Goal: Transaction & Acquisition: Purchase product/service

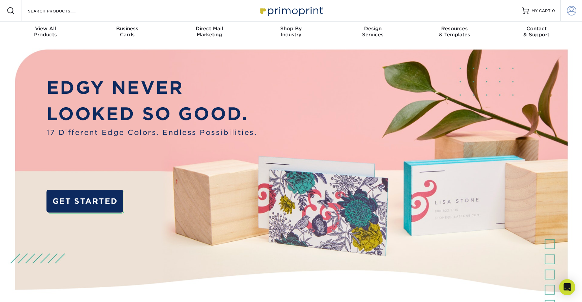
click at [571, 13] on span at bounding box center [570, 10] width 9 height 9
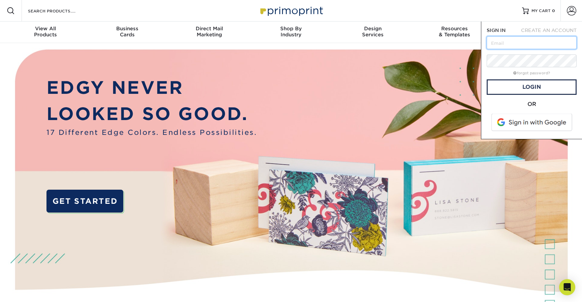
click at [501, 41] on input "text" at bounding box center [531, 42] width 90 height 13
type input "[EMAIL_ADDRESS][DOMAIN_NAME]"
click at [543, 84] on link "Login" at bounding box center [531, 86] width 90 height 15
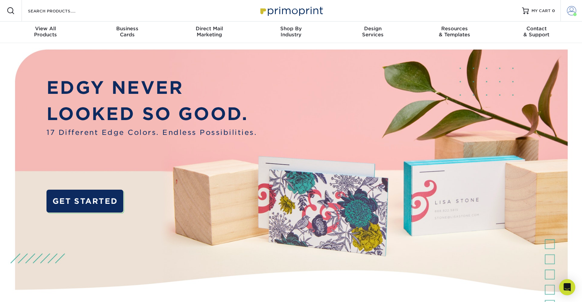
click at [573, 11] on span at bounding box center [570, 10] width 9 height 9
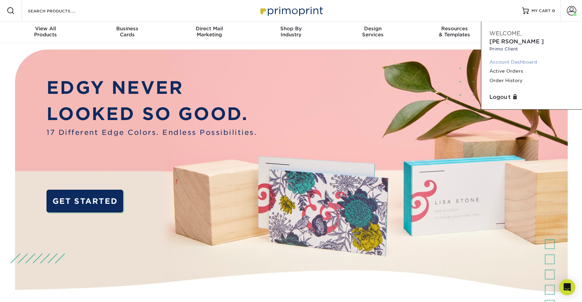
click at [506, 58] on link "Account Dashboard" at bounding box center [531, 62] width 84 height 9
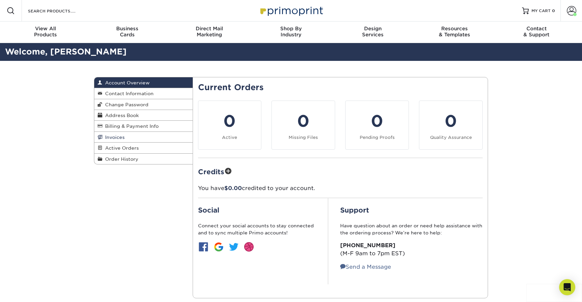
click at [109, 136] on span "Invoices" at bounding box center [113, 137] width 22 height 5
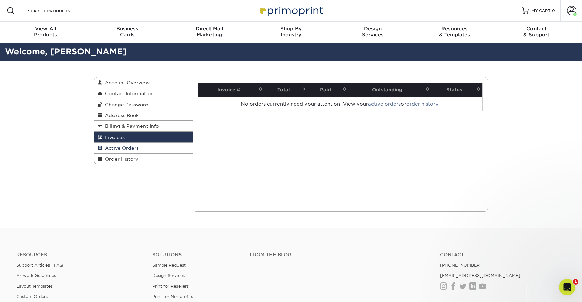
click at [122, 149] on span "Active Orders" at bounding box center [120, 147] width 36 height 5
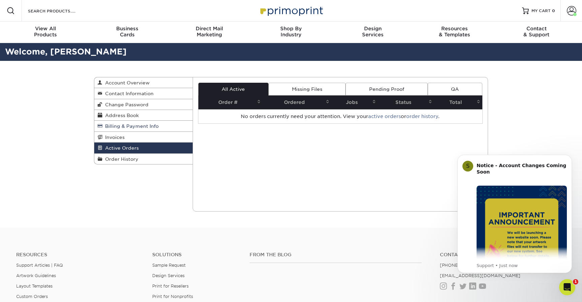
click at [115, 129] on span "Billing & Payment Info" at bounding box center [130, 126] width 56 height 5
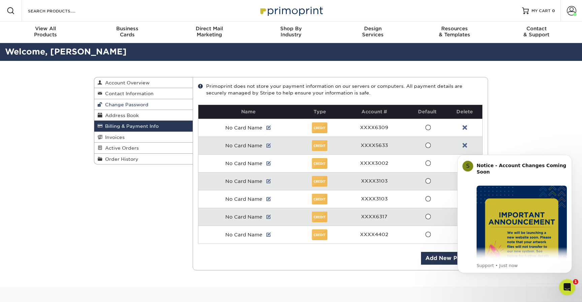
click at [116, 105] on span "Change Password" at bounding box center [125, 104] width 46 height 5
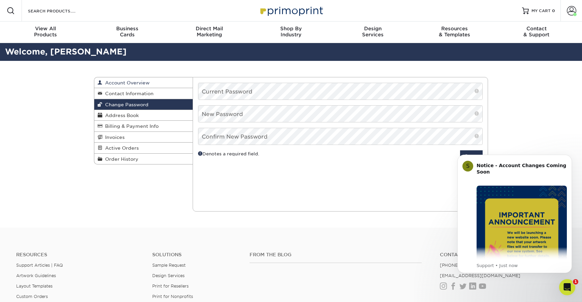
click at [121, 83] on span "Account Overview" at bounding box center [125, 82] width 47 height 5
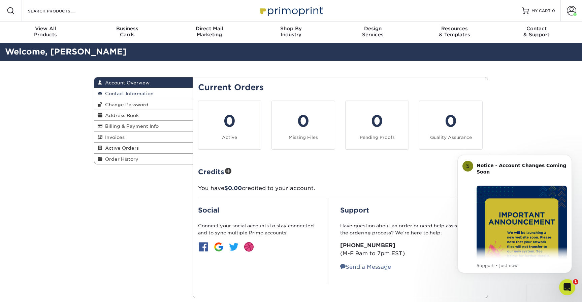
click at [122, 93] on span "Contact Information" at bounding box center [127, 93] width 51 height 5
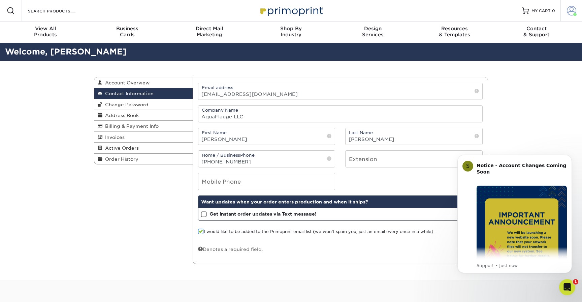
click at [570, 10] on span at bounding box center [570, 10] width 9 height 9
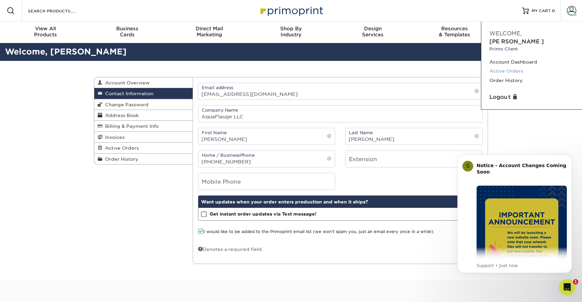
click at [508, 67] on link "Active Orders" at bounding box center [531, 71] width 84 height 9
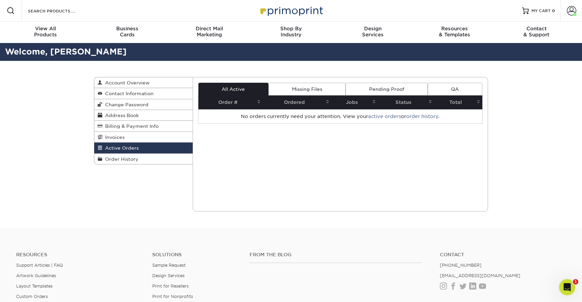
click at [188, 182] on div "Active Orders Account Overview Contact Information Change Password Address Book…" at bounding box center [291, 144] width 404 height 167
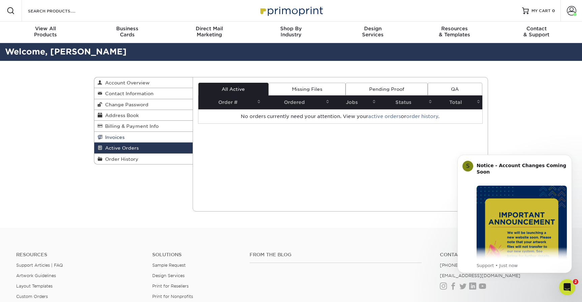
click at [113, 136] on span "Invoices" at bounding box center [113, 137] width 22 height 5
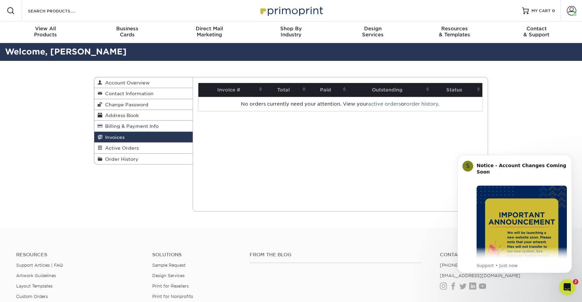
click at [123, 126] on span "Billing & Payment Info" at bounding box center [130, 126] width 56 height 5
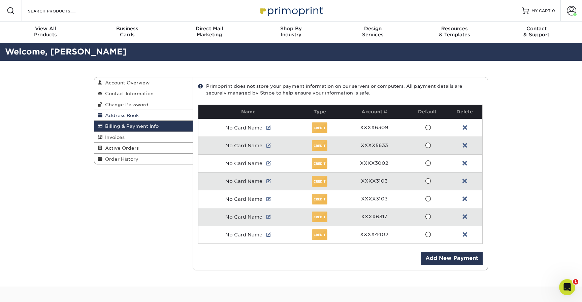
click at [121, 113] on link "Address Book" at bounding box center [143, 115] width 98 height 11
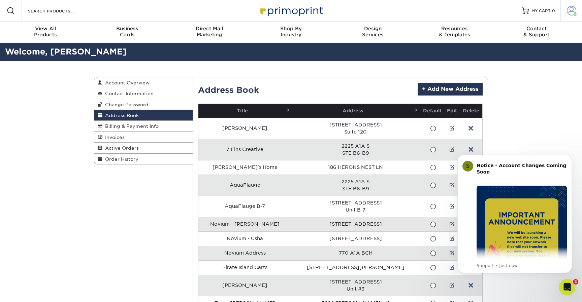
click at [570, 10] on span at bounding box center [570, 10] width 9 height 9
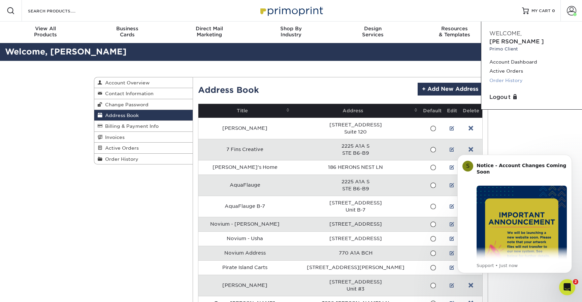
click at [506, 76] on link "Order History" at bounding box center [531, 80] width 84 height 9
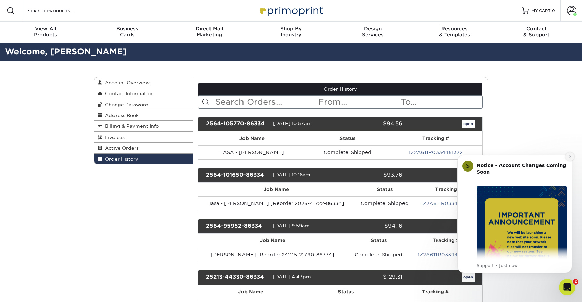
click at [570, 158] on icon "Dismiss notification" at bounding box center [570, 157] width 4 height 4
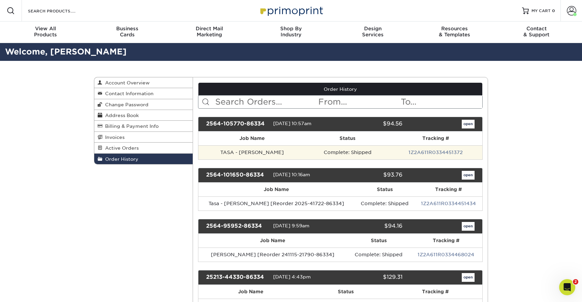
click at [261, 153] on td "TASA - [PERSON_NAME]" at bounding box center [251, 152] width 107 height 14
click at [423, 153] on link "1Z2A611R0334451372" at bounding box center [435, 152] width 54 height 5
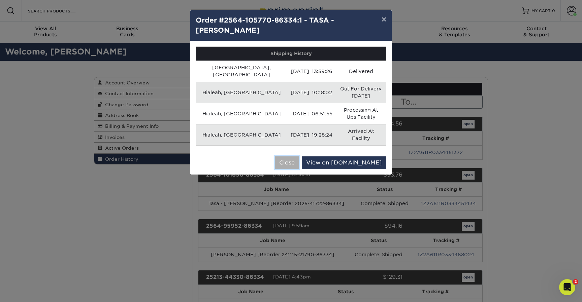
click at [299, 156] on button "Close" at bounding box center [287, 162] width 24 height 13
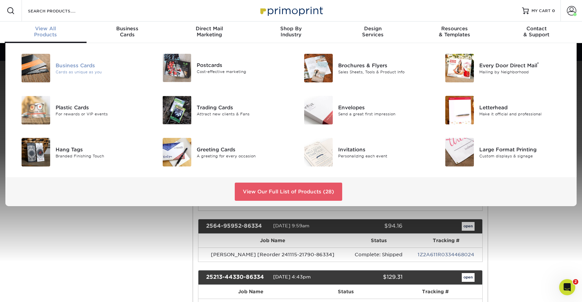
click at [36, 67] on img at bounding box center [36, 68] width 29 height 29
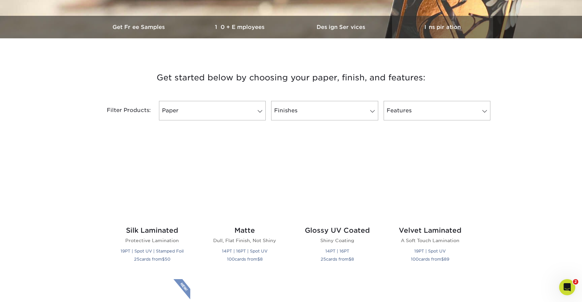
scroll to position [221, 0]
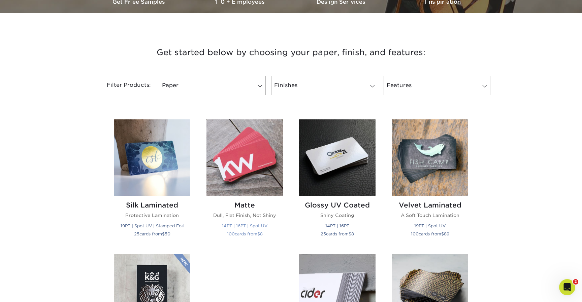
click at [249, 163] on img at bounding box center [244, 157] width 76 height 76
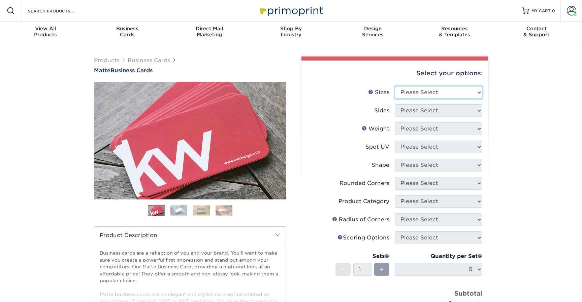
click at [446, 95] on select "Please Select 1.5" x 3.5" - Mini 1.75" x 3.5" - Mini 2" x 2" - Square 2" x 3" -…" at bounding box center [437, 92] width 87 height 13
select select "2.00x3.50"
click at [394, 86] on select "Please Select 1.5" x 3.5" - Mini 1.75" x 3.5" - Mini 2" x 2" - Square 2" x 3" -…" at bounding box center [437, 92] width 87 height 13
click at [416, 110] on select "Please Select Print Both Sides Print Front Only" at bounding box center [437, 110] width 87 height 13
select select "13abbda7-1d64-4f25-8bb2-c179b224825d"
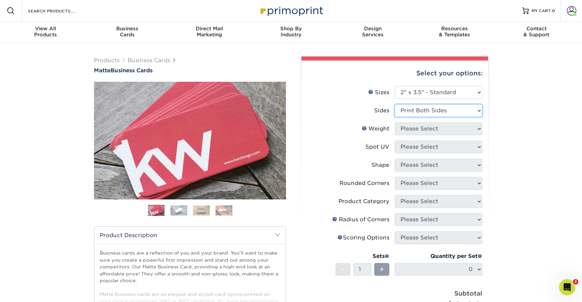
click at [394, 104] on select "Please Select Print Both Sides Print Front Only" at bounding box center [437, 110] width 87 height 13
click at [417, 129] on select "Please Select 16PT 14PT" at bounding box center [437, 128] width 87 height 13
select select "16PT"
click at [394, 122] on select "Please Select 16PT 14PT" at bounding box center [437, 128] width 87 height 13
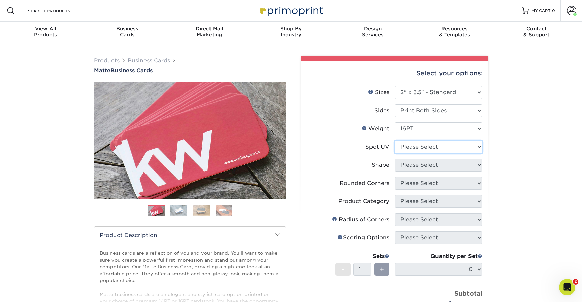
click at [420, 148] on select "Please Select No Spot UV Front and Back (Both Sides) Front Only Back Only" at bounding box center [437, 147] width 87 height 13
select select "1"
click at [394, 141] on select "Please Select No Spot UV Front and Back (Both Sides) Front Only Back Only" at bounding box center [437, 147] width 87 height 13
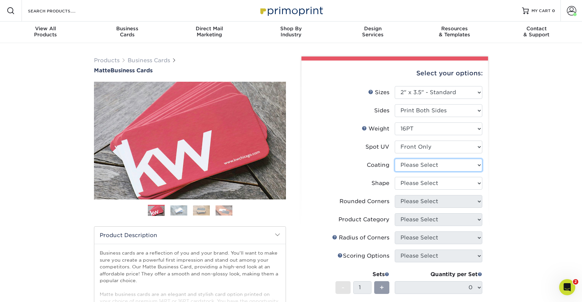
click at [429, 164] on select at bounding box center [437, 165] width 87 height 13
select select "121bb7b5-3b4d-429f-bd8d-bbf80e953313"
click at [394, 159] on select at bounding box center [437, 165] width 87 height 13
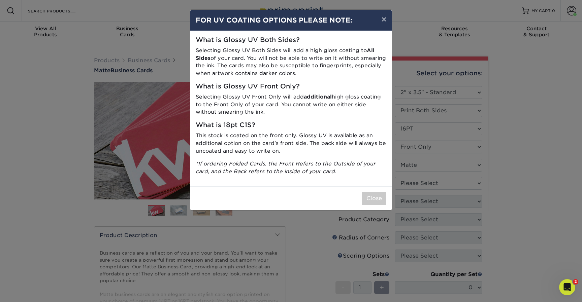
click at [364, 71] on p "Selecting Glossy UV Both Sides will add a high gloss coating to All Sides of yo…" at bounding box center [291, 62] width 190 height 31
click at [383, 21] on button "×" at bounding box center [383, 19] width 15 height 19
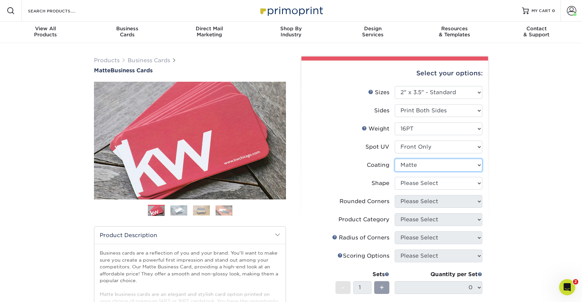
click at [422, 163] on select at bounding box center [437, 165] width 87 height 13
click at [394, 159] on select at bounding box center [437, 165] width 87 height 13
click at [424, 184] on select "Please Select Standard" at bounding box center [437, 183] width 87 height 13
select select "standard"
click at [394, 177] on select "Please Select Standard" at bounding box center [437, 183] width 87 height 13
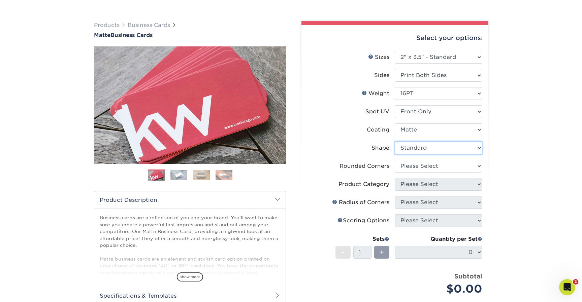
scroll to position [54, 0]
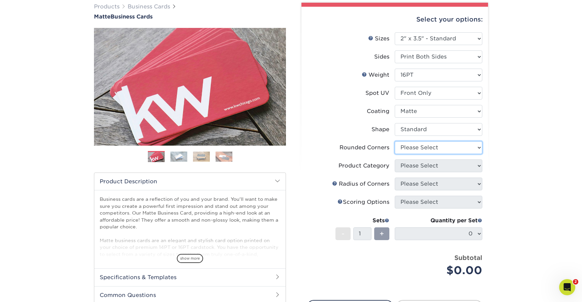
click at [422, 145] on select "Please Select Yes - Round 2 Corners Yes - Round 4 Corners No" at bounding box center [437, 147] width 87 height 13
select select "0"
click at [394, 141] on select "Please Select Yes - Round 2 Corners Yes - Round 4 Corners No" at bounding box center [437, 147] width 87 height 13
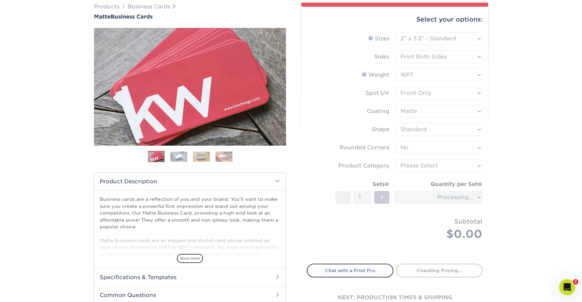
click at [421, 164] on form "Sizes Help Sizes Please Select 1.5" x 3.5" - Mini 1.75" x 3.5" - Mini 2" x 2" -…" at bounding box center [395, 144] width 176 height 224
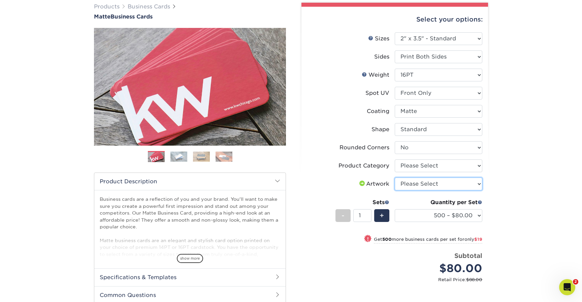
click at [432, 185] on select "Please Select I will upload files I need a design - $100" at bounding box center [437, 184] width 87 height 13
click at [425, 166] on select "Please Select Business Cards" at bounding box center [437, 166] width 87 height 13
select select "3b5148f1-0588-4f88-a218-97bcfdce65c1"
click at [394, 160] on select "Please Select Business Cards" at bounding box center [437, 166] width 87 height 13
click at [432, 181] on select "Please Select I will upload files I need a design - $100" at bounding box center [437, 184] width 87 height 13
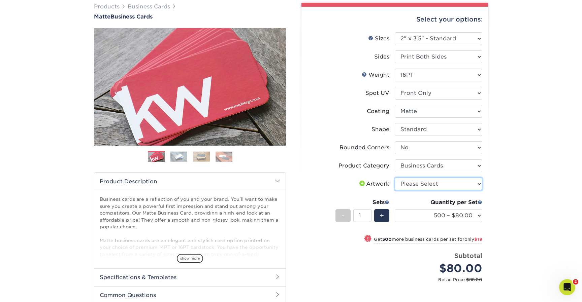
select select "upload"
click at [394, 178] on select "Please Select I will upload files I need a design - $100" at bounding box center [437, 184] width 87 height 13
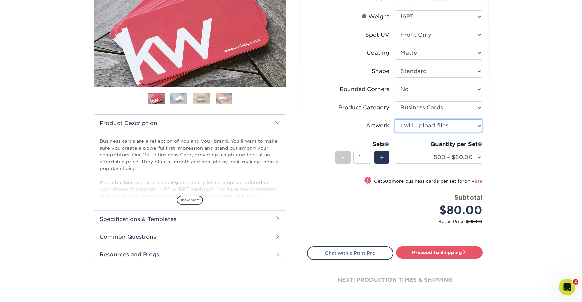
scroll to position [114, 0]
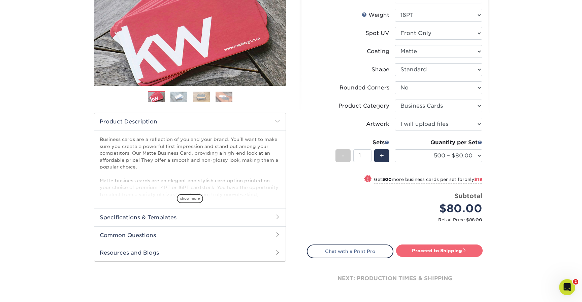
click at [428, 250] on link "Proceed to Shipping" at bounding box center [439, 251] width 86 height 12
type input "Set 1"
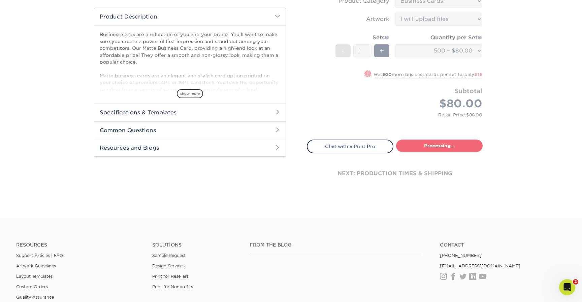
select select "4dc6cca5-ac1c-4fbc-b82e-08d4f0b15061"
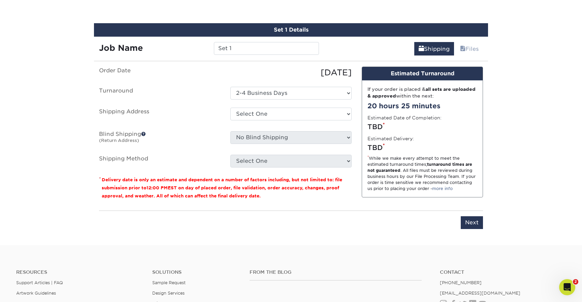
scroll to position [377, 0]
click at [270, 45] on input "Set 1" at bounding box center [266, 48] width 105 height 13
type input "[PERSON_NAME]"
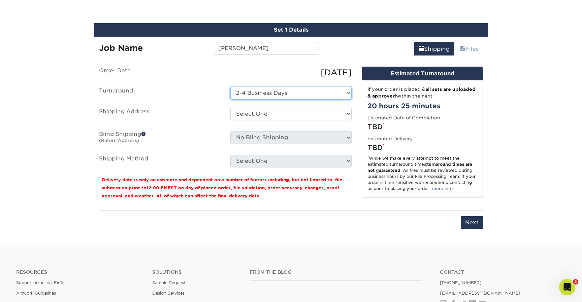
click at [274, 94] on select "Select One 2-4 Business Days" at bounding box center [290, 93] width 121 height 13
click at [230, 87] on select "Select One 2-4 Business Days" at bounding box center [290, 93] width 121 height 13
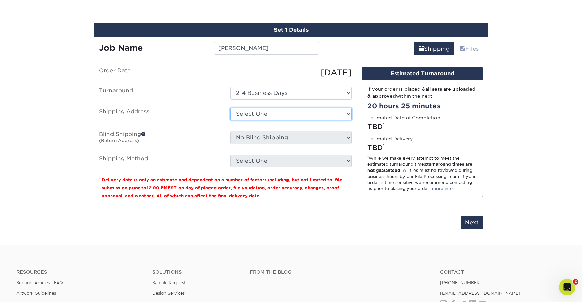
click at [283, 112] on select "Select One 7 Fins Creative Aaron's Home AquaFlauge AquaFlauge B-7 Novium - Bran…" at bounding box center [290, 114] width 121 height 13
select select "278914"
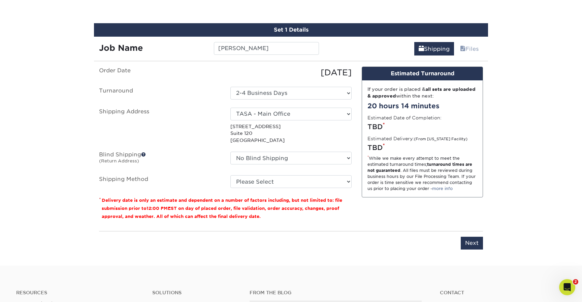
scroll to position [377, 0]
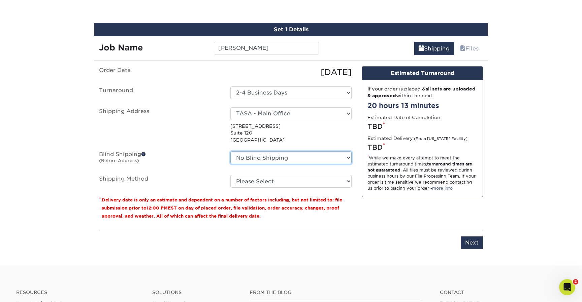
click at [263, 157] on select "No Blind Shipping 7 Fins Creative Aaron's Home AquaFlauge AquaFlauge B-7 Novium…" at bounding box center [290, 157] width 121 height 13
click at [230, 151] on select "No Blind Shipping 7 Fins Creative Aaron's Home AquaFlauge AquaFlauge B-7 Novium…" at bounding box center [290, 157] width 121 height 13
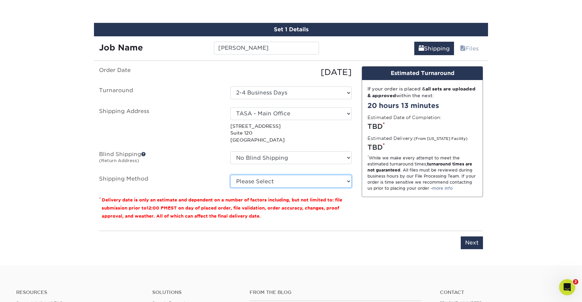
click at [260, 178] on select "Please Select Ground Shipping (+$8.96) 3 Day Shipping Service (+$18.68) 2 Day A…" at bounding box center [290, 181] width 121 height 13
select select "03"
click at [230, 175] on select "Please Select Ground Shipping (+$8.96) 3 Day Shipping Service (+$18.68) 2 Day A…" at bounding box center [290, 181] width 121 height 13
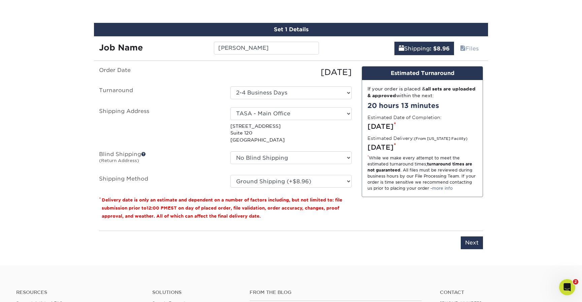
click at [401, 224] on div "Design Estimated Turnaround If your order is placed & all sets are uploaded & a…" at bounding box center [421, 145] width 131 height 159
click at [474, 244] on input "Next" at bounding box center [471, 243] width 22 height 13
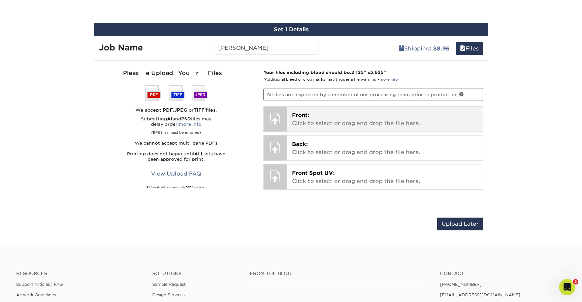
click at [317, 119] on p "Front: Click to select or drag and drop the file here." at bounding box center [385, 119] width 186 height 16
click at [308, 122] on p "Front: Click to select or drag and drop the file here." at bounding box center [385, 119] width 186 height 16
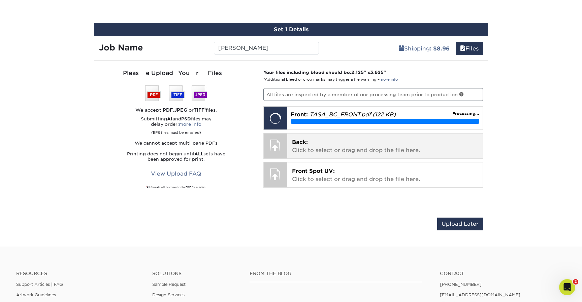
click at [300, 140] on span "Back:" at bounding box center [300, 142] width 16 height 6
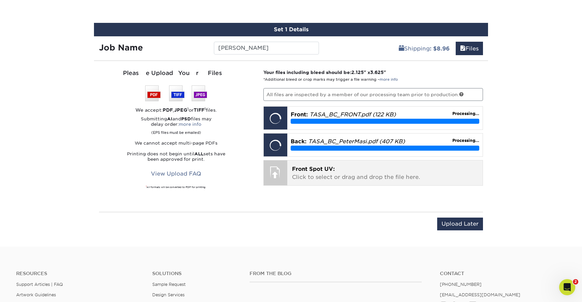
click at [340, 179] on p "Front Spot UV: Click to select or drag and drop the file here." at bounding box center [385, 173] width 186 height 16
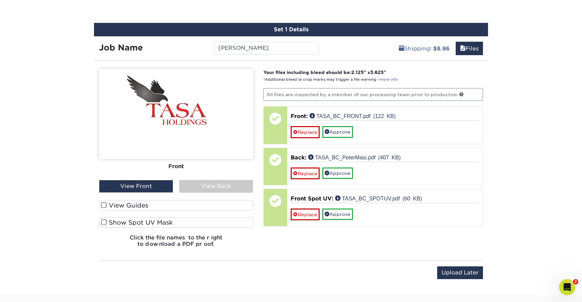
click at [177, 166] on div "Front" at bounding box center [176, 166] width 154 height 15
click at [212, 184] on div "View Back" at bounding box center [216, 186] width 74 height 13
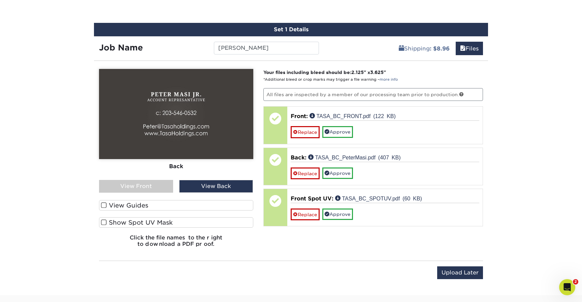
click at [121, 206] on label "View Guides" at bounding box center [176, 205] width 154 height 10
click at [0, 0] on input "View Guides" at bounding box center [0, 0] width 0 height 0
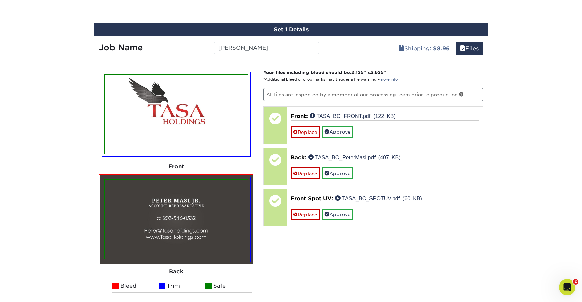
click at [191, 123] on img at bounding box center [176, 114] width 143 height 79
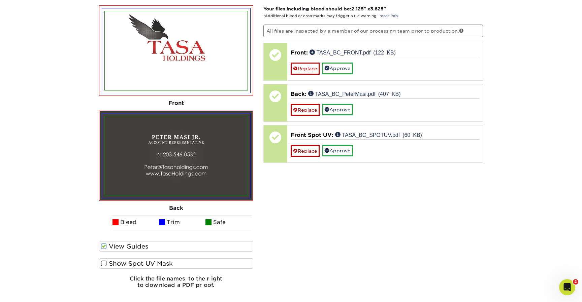
scroll to position [441, 0]
click at [104, 262] on span at bounding box center [104, 263] width 6 height 6
click at [0, 0] on input "Show Spot UV Mask" at bounding box center [0, 0] width 0 height 0
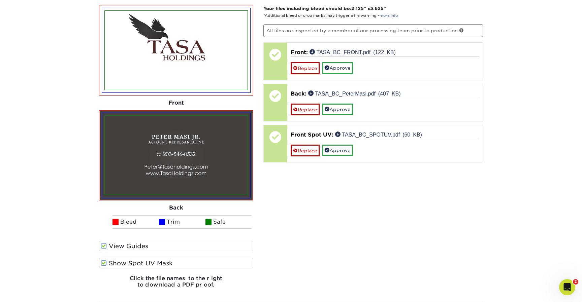
click at [189, 61] on img at bounding box center [176, 50] width 143 height 79
click at [174, 102] on div "Front" at bounding box center [176, 103] width 154 height 15
click at [320, 214] on div "Your files including bleed should be: 2.125 " x 3.625 " *Additional bleed or cr…" at bounding box center [373, 149] width 230 height 289
click at [105, 265] on span at bounding box center [104, 263] width 6 height 6
click at [0, 0] on input "Show Spot UV Mask" at bounding box center [0, 0] width 0 height 0
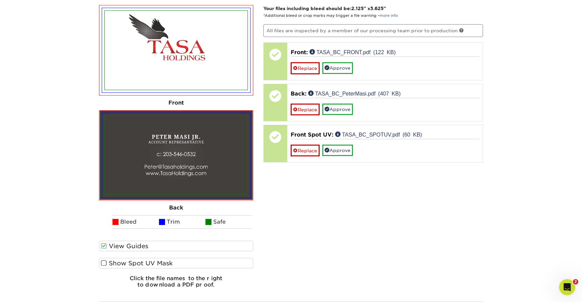
click at [105, 265] on span at bounding box center [104, 263] width 6 height 6
click at [0, 0] on input "Show Spot UV Mask" at bounding box center [0, 0] width 0 height 0
click at [105, 265] on span at bounding box center [104, 263] width 6 height 6
click at [0, 0] on input "Show Spot UV Mask" at bounding box center [0, 0] width 0 height 0
click at [105, 265] on span at bounding box center [104, 263] width 6 height 6
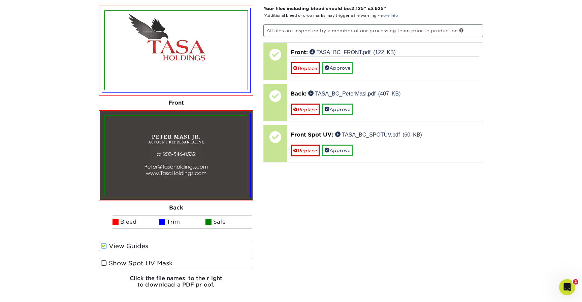
click at [0, 0] on input "Show Spot UV Mask" at bounding box center [0, 0] width 0 height 0
click at [105, 265] on span at bounding box center [104, 263] width 6 height 6
click at [0, 0] on input "Show Spot UV Mask" at bounding box center [0, 0] width 0 height 0
click at [105, 265] on span at bounding box center [104, 263] width 6 height 6
click at [0, 0] on input "Show Spot UV Mask" at bounding box center [0, 0] width 0 height 0
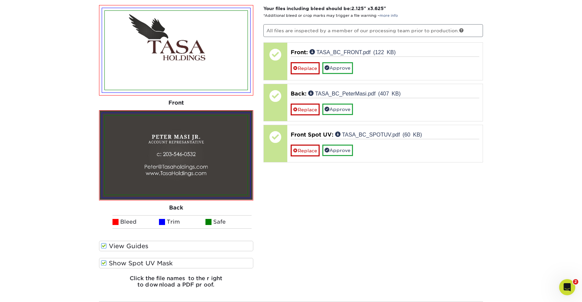
click at [417, 225] on div "Your files including bleed should be: 2.125 " x 3.625 " *Additional bleed or cr…" at bounding box center [373, 149] width 230 height 289
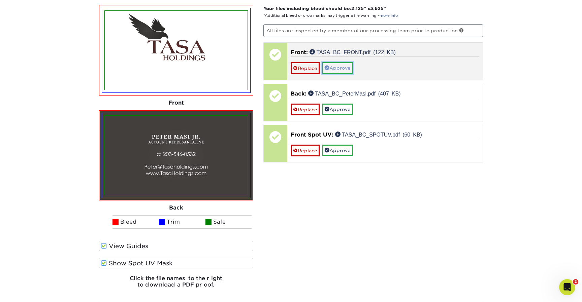
click at [340, 65] on link "Approve" at bounding box center [337, 67] width 31 height 11
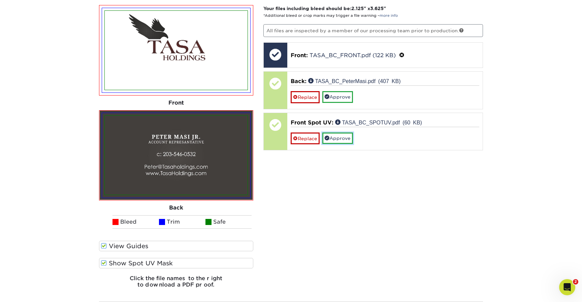
click at [343, 139] on link "Approve" at bounding box center [337, 138] width 31 height 11
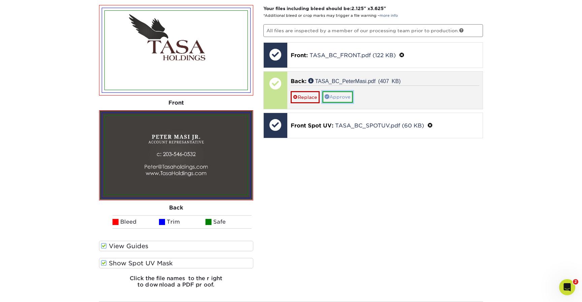
click at [347, 97] on link "Approve" at bounding box center [337, 96] width 31 height 11
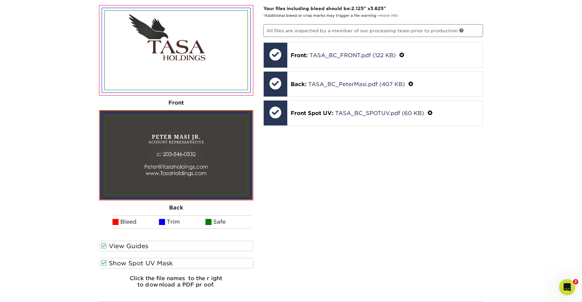
click at [490, 189] on div "Set 1 Details Job Name Peter Masi Jr Shipping : $8.96 Files You've choosen mail…" at bounding box center [291, 144] width 404 height 370
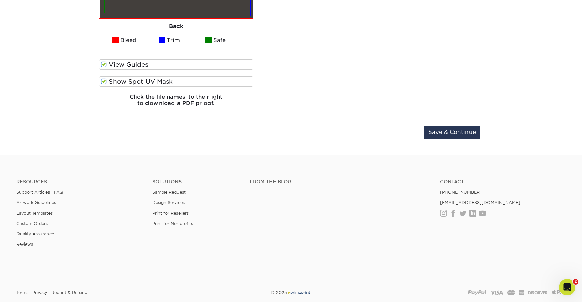
scroll to position [626, 0]
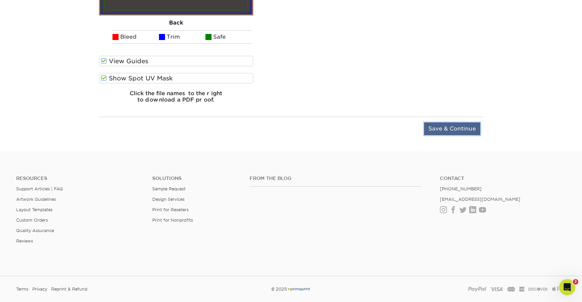
click at [453, 128] on input "Save & Continue" at bounding box center [452, 128] width 56 height 13
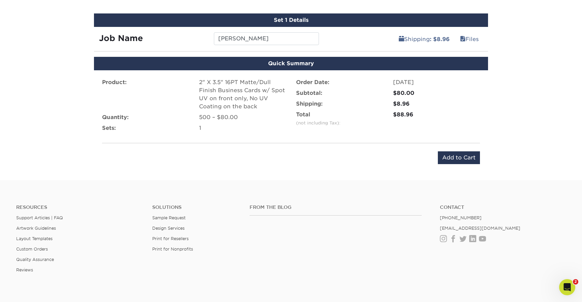
scroll to position [335, 0]
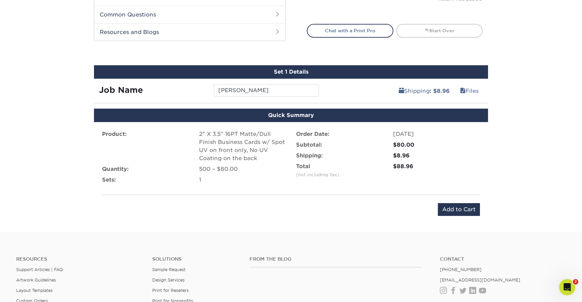
click at [463, 217] on div "Product: 2" X 3.5" 16PT Matte/Dull Finish Business Cards w/ Spot UV on front on…" at bounding box center [291, 173] width 394 height 102
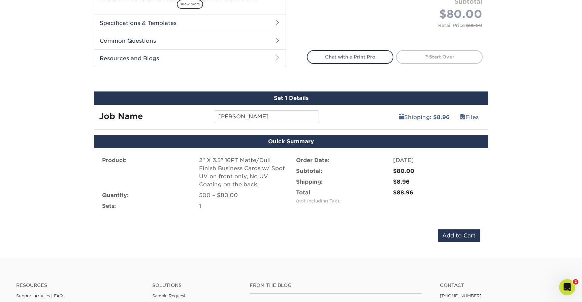
scroll to position [323, 0]
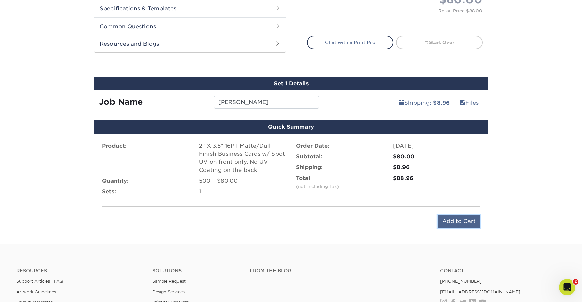
click at [469, 222] on input "Add to Cart" at bounding box center [458, 221] width 42 height 13
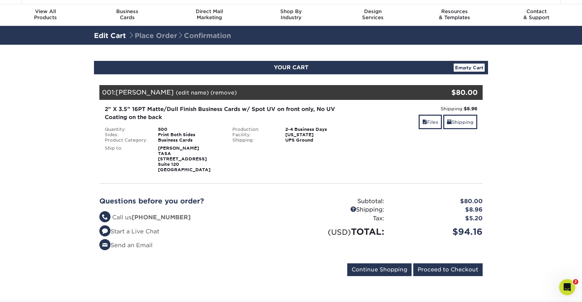
scroll to position [13, 0]
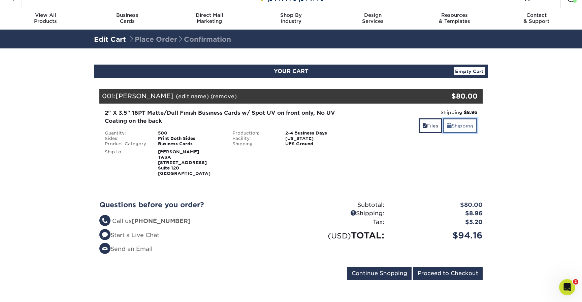
click at [459, 126] on link "Shipping" at bounding box center [460, 125] width 34 height 14
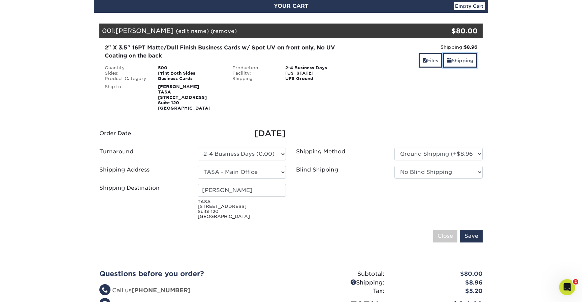
scroll to position [81, 0]
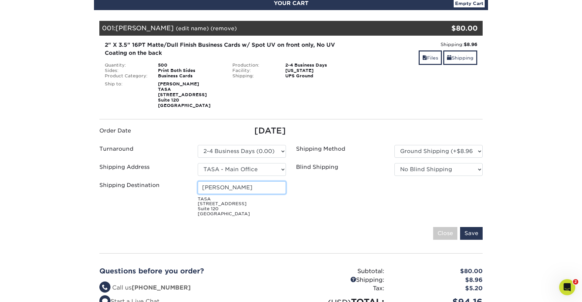
click at [245, 188] on input "Bob Atack" at bounding box center [242, 187] width 88 height 13
type input "Peter Masi Jr."
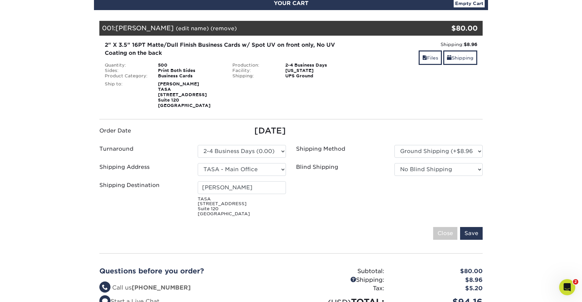
drag, startPoint x: 343, startPoint y: 223, endPoint x: 377, endPoint y: 228, distance: 33.9
click at [344, 224] on fieldset "Order Date 08/20/2025 Turnaround Please Select 2-4 Business Days (0.00)" at bounding box center [290, 187] width 383 height 124
click at [474, 233] on input "Save" at bounding box center [471, 233] width 23 height 13
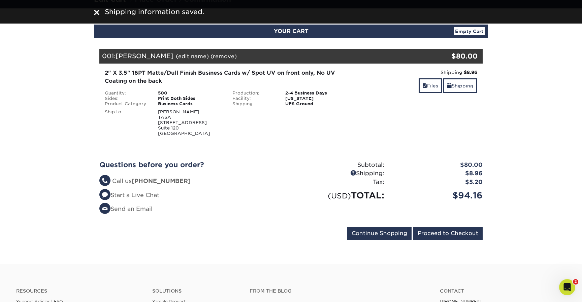
scroll to position [49, 0]
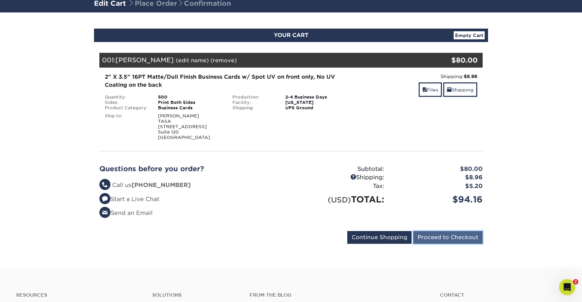
click at [462, 239] on input "Proceed to Checkout" at bounding box center [447, 237] width 69 height 13
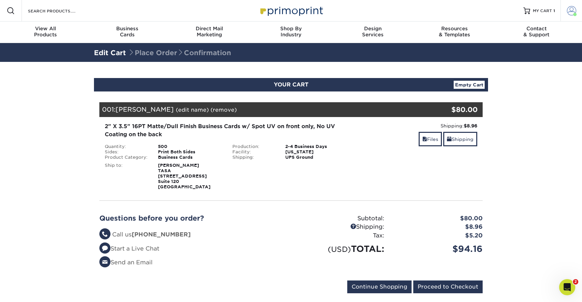
click at [573, 11] on span at bounding box center [570, 10] width 9 height 9
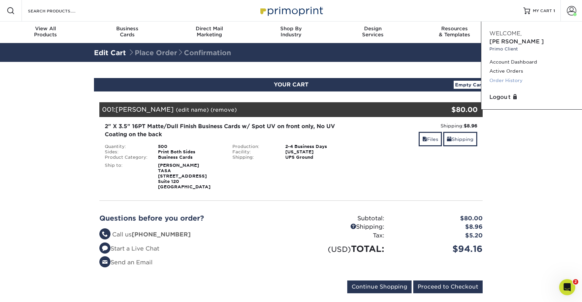
click at [509, 76] on link "Order History" at bounding box center [531, 80] width 84 height 9
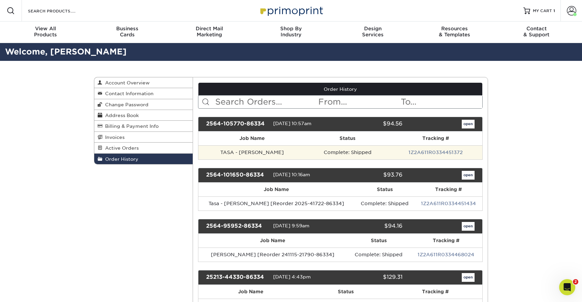
click at [228, 151] on td "TASA - [PERSON_NAME]" at bounding box center [251, 152] width 107 height 14
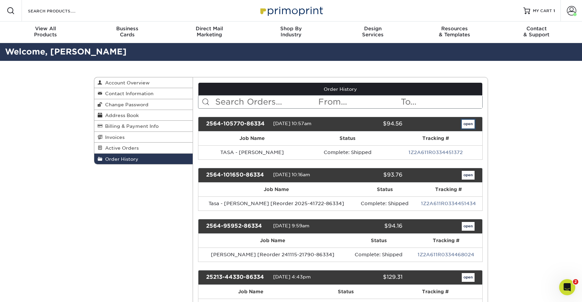
click at [462, 124] on link "open" at bounding box center [467, 124] width 13 height 9
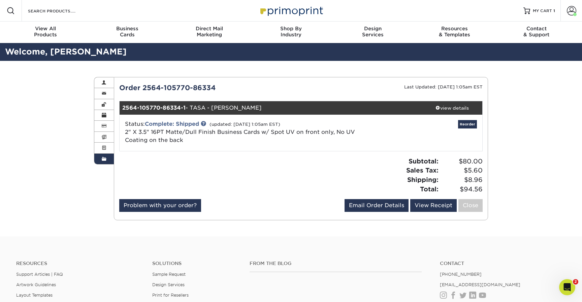
click at [502, 112] on div "Order History Account Overview Contact Information Change Password Address Book…" at bounding box center [291, 149] width 582 height 176
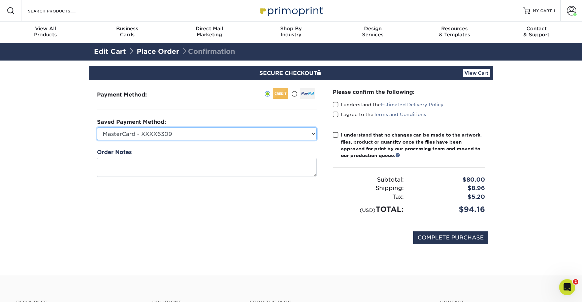
click at [236, 136] on select "MasterCard - XXXX6309 MasterCard - XXXX5633 American Express - XXXX3002 MasterC…" at bounding box center [206, 134] width 219 height 13
select select "64650"
click at [97, 128] on select "MasterCard - XXXX6309 MasterCard - XXXX5633 American Express - XXXX3002 MasterC…" at bounding box center [206, 134] width 219 height 13
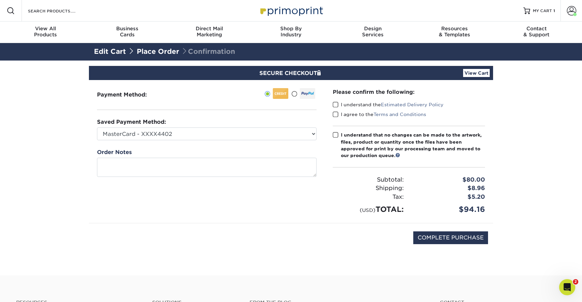
click at [299, 205] on div "Payment Method:" at bounding box center [207, 151] width 236 height 143
drag, startPoint x: 336, startPoint y: 104, endPoint x: 337, endPoint y: 113, distance: 9.4
click at [336, 104] on span at bounding box center [335, 105] width 6 height 6
click at [0, 0] on input "I understand the Estimated Delivery Policy" at bounding box center [0, 0] width 0 height 0
drag, startPoint x: 337, startPoint y: 113, endPoint x: 339, endPoint y: 130, distance: 16.7
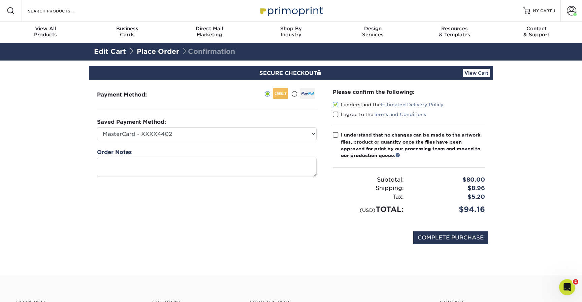
click at [337, 113] on span at bounding box center [335, 114] width 6 height 6
click at [0, 0] on input "I agree to the Terms and Conditions" at bounding box center [0, 0] width 0 height 0
click at [335, 134] on span at bounding box center [335, 135] width 6 height 6
click at [0, 0] on input "I understand that no changes can be made to the artwork, files, product or quan…" at bounding box center [0, 0] width 0 height 0
drag, startPoint x: 456, startPoint y: 235, endPoint x: 500, endPoint y: 244, distance: 45.3
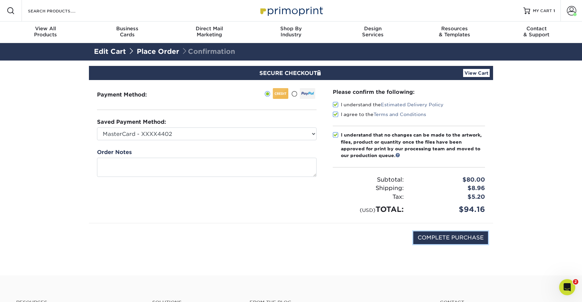
click at [456, 235] on input "COMPLETE PURCHASE" at bounding box center [450, 238] width 75 height 13
type input "COMPLETE PURCHASE"
click at [316, 190] on div "Payment Method:" at bounding box center [207, 151] width 236 height 143
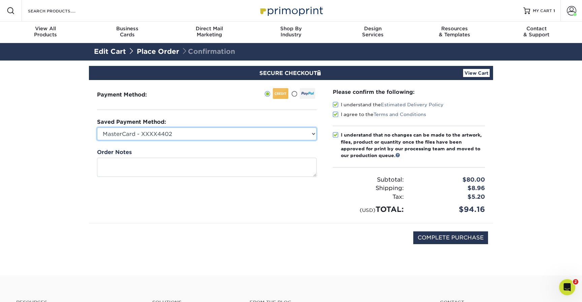
click at [177, 136] on select "MasterCard - XXXX6309 MasterCard - XXXX5633 American Express - XXXX3002 MasterC…" at bounding box center [206, 134] width 219 height 13
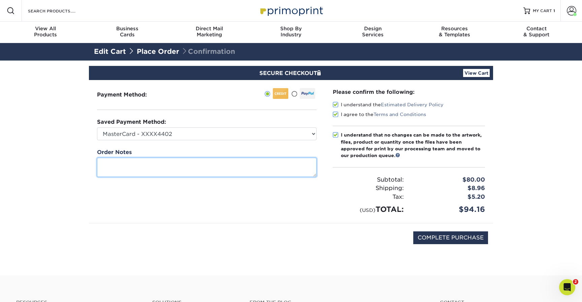
drag, startPoint x: 149, startPoint y: 168, endPoint x: 164, endPoint y: 139, distance: 33.3
click at [149, 168] on textarea at bounding box center [206, 167] width 219 height 19
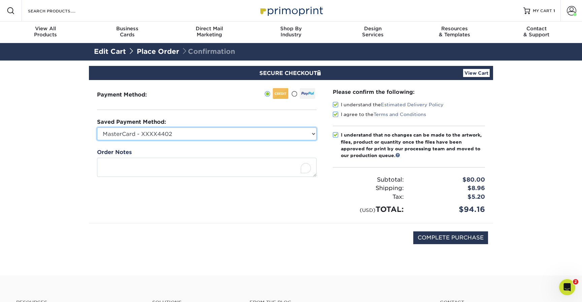
click at [167, 136] on select "MasterCard - XXXX6309 MasterCard - XXXX5633 American Express - XXXX3002 MasterC…" at bounding box center [206, 134] width 219 height 13
select select
click at [97, 128] on select "MasterCard - XXXX6309 MasterCard - XXXX5633 American Express - XXXX3002 MasterC…" at bounding box center [206, 134] width 219 height 13
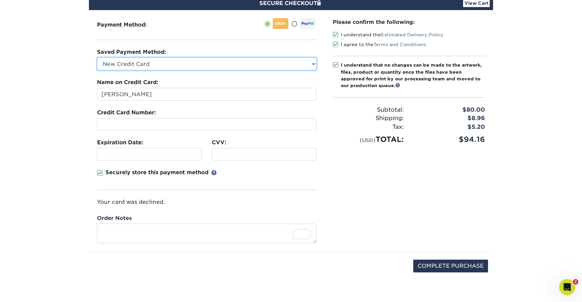
scroll to position [96, 0]
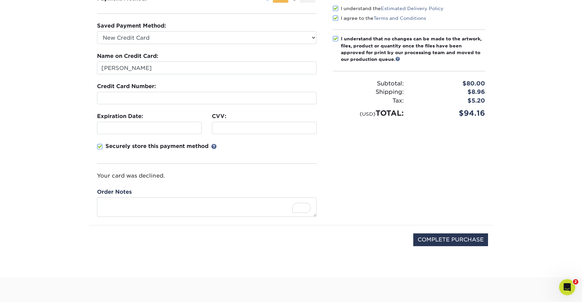
click at [338, 143] on div "Please confirm the following: I understand the Estimated Delivery Policy I agre…" at bounding box center [408, 104] width 168 height 241
click at [402, 142] on div "Please confirm the following: I understand the Estimated Delivery Policy I agre…" at bounding box center [408, 104] width 168 height 241
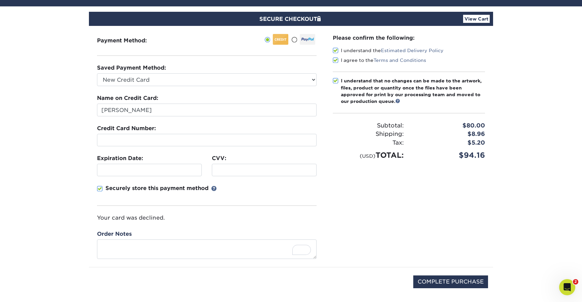
scroll to position [68, 0]
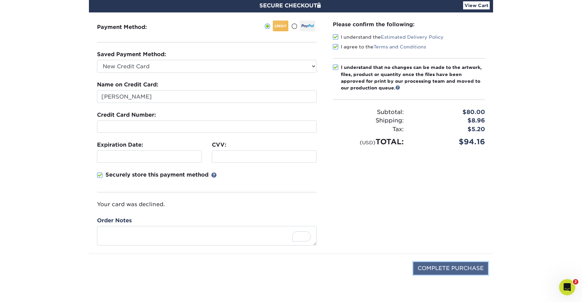
click at [467, 267] on input "COMPLETE PURCHASE" at bounding box center [450, 268] width 75 height 13
type input "PROCESSING, PLEASE WAIT..."
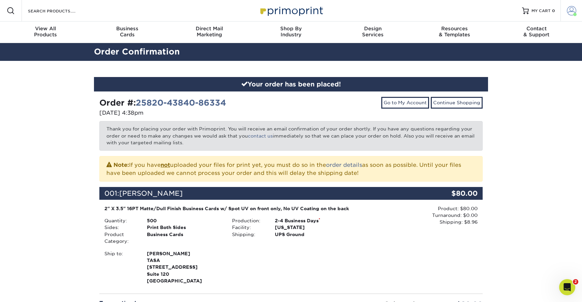
click at [571, 15] on link "Account" at bounding box center [571, 11] width 22 height 22
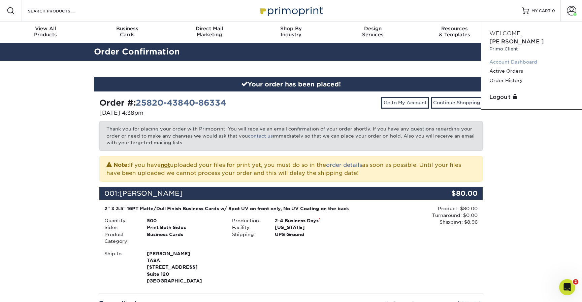
click at [515, 58] on link "Account Dashboard" at bounding box center [531, 62] width 84 height 9
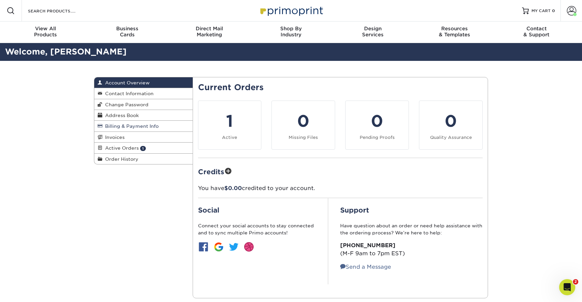
click at [119, 127] on span "Billing & Payment Info" at bounding box center [130, 126] width 56 height 5
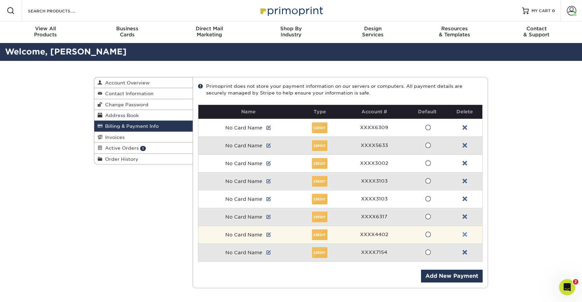
click at [464, 234] on link at bounding box center [464, 234] width 5 height 5
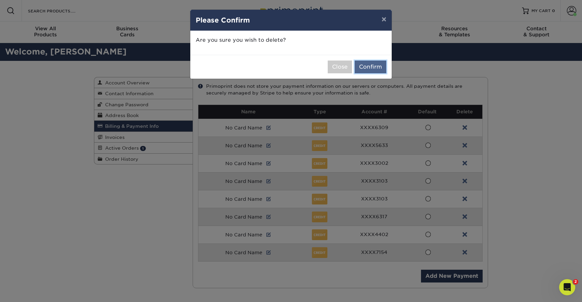
drag, startPoint x: 372, startPoint y: 67, endPoint x: 375, endPoint y: 70, distance: 4.3
click at [372, 67] on button "Confirm" at bounding box center [370, 67] width 32 height 13
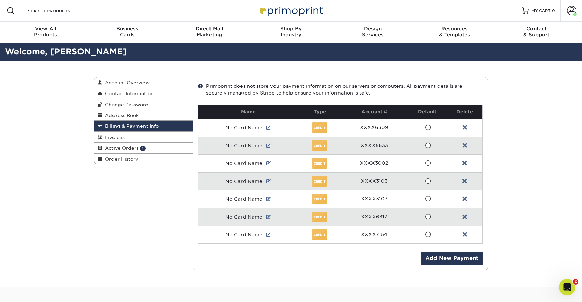
click at [466, 216] on link at bounding box center [464, 216] width 5 height 5
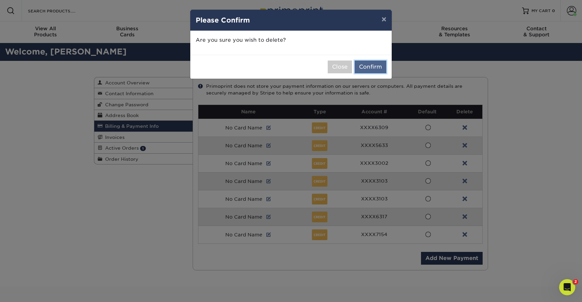
click at [371, 70] on button "Confirm" at bounding box center [370, 67] width 32 height 13
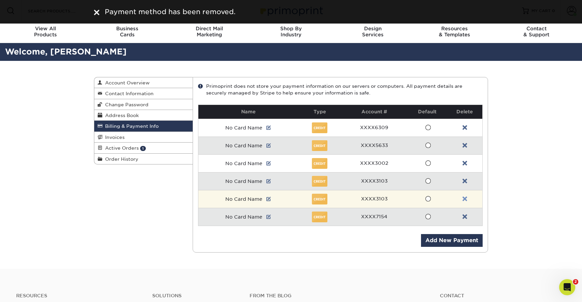
click at [464, 199] on link at bounding box center [464, 199] width 5 height 5
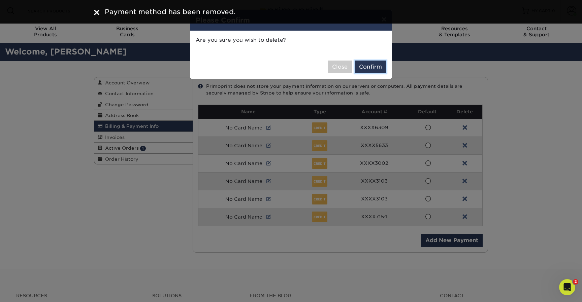
drag, startPoint x: 371, startPoint y: 67, endPoint x: 458, endPoint y: 141, distance: 114.8
click at [371, 67] on button "Confirm" at bounding box center [370, 67] width 32 height 13
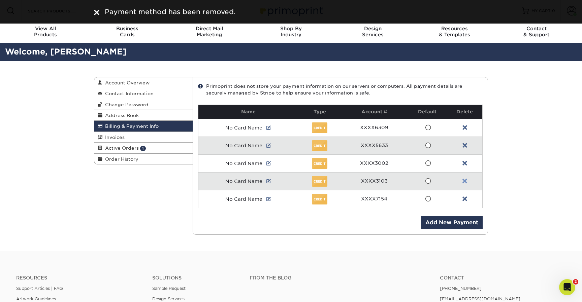
click at [464, 179] on link at bounding box center [464, 181] width 5 height 5
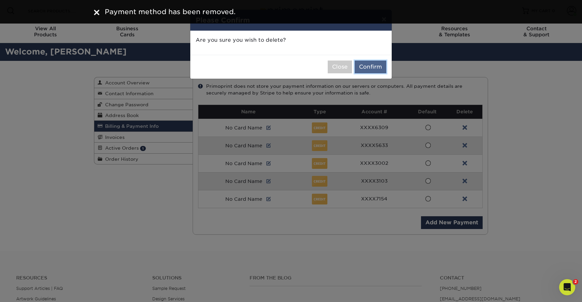
click at [379, 68] on button "Confirm" at bounding box center [370, 67] width 32 height 13
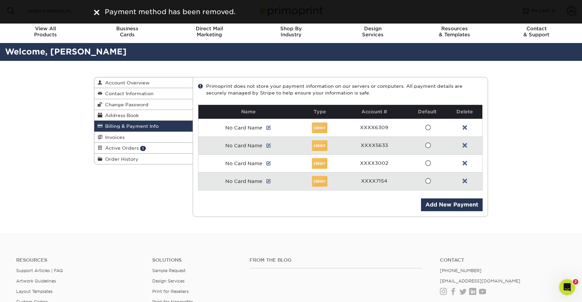
drag, startPoint x: 464, startPoint y: 161, endPoint x: 468, endPoint y: 167, distance: 7.9
click at [464, 161] on link at bounding box center [464, 163] width 5 height 5
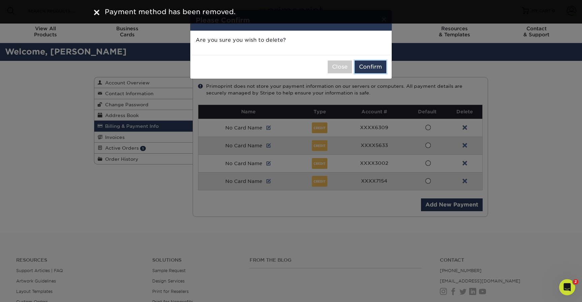
drag, startPoint x: 367, startPoint y: 65, endPoint x: 455, endPoint y: 134, distance: 112.2
click at [368, 66] on button "Confirm" at bounding box center [370, 67] width 32 height 13
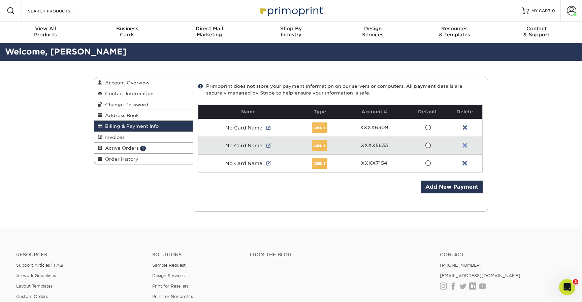
click at [465, 145] on link at bounding box center [464, 145] width 5 height 5
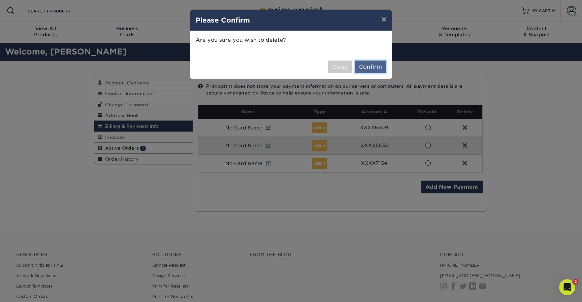
click at [368, 67] on button "Confirm" at bounding box center [370, 67] width 32 height 13
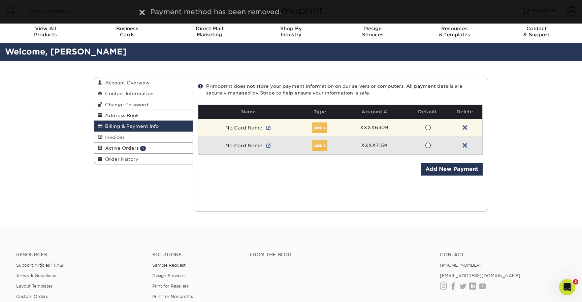
click at [467, 127] on td at bounding box center [464, 128] width 35 height 18
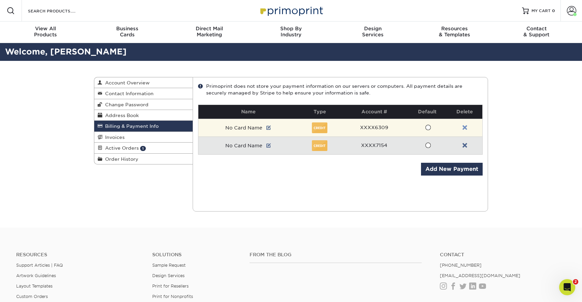
click at [465, 127] on link at bounding box center [464, 127] width 5 height 5
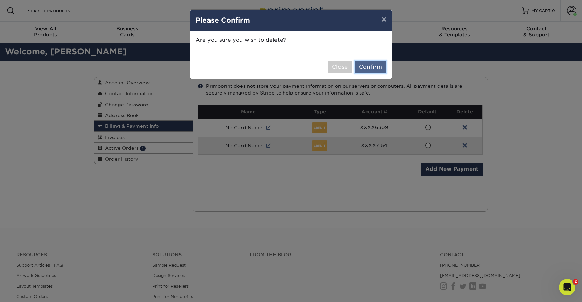
click at [370, 70] on button "Confirm" at bounding box center [370, 67] width 32 height 13
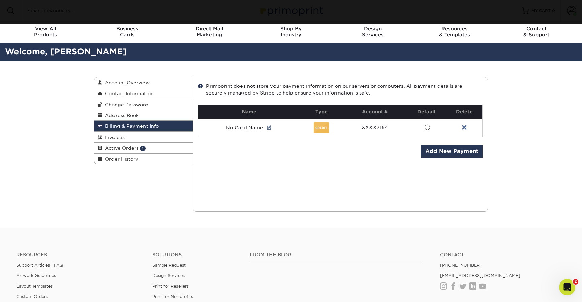
click at [545, 101] on div "Billing & Payment Info Account Overview Contact Information Change Password Add…" at bounding box center [291, 144] width 582 height 167
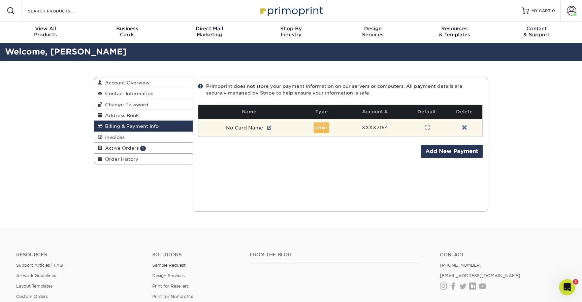
click at [238, 128] on span "No Card Name" at bounding box center [244, 127] width 37 height 5
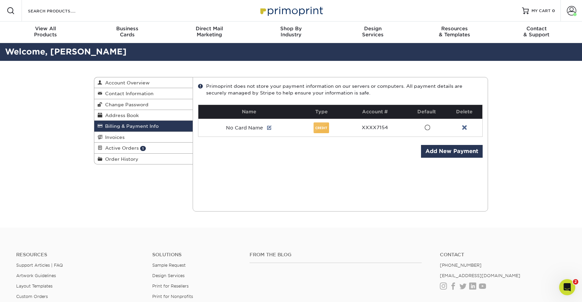
click at [309, 162] on div "Current Orders 1 Active 0 Missing Files" at bounding box center [339, 144] width 295 height 135
